Goal: Information Seeking & Learning: Learn about a topic

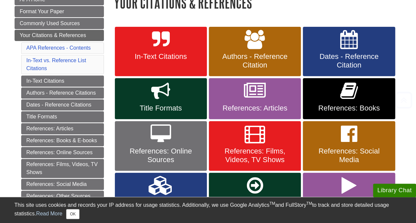
scroll to position [108, 0]
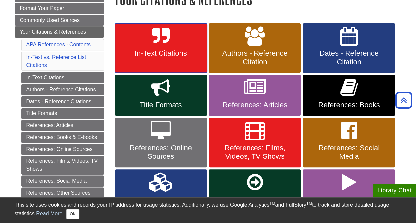
click at [178, 50] on span "In-Text Citations" at bounding box center [161, 53] width 82 height 9
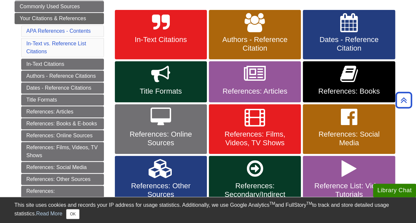
scroll to position [163, 0]
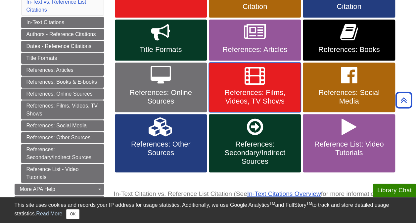
click at [249, 75] on icon at bounding box center [254, 75] width 21 height 19
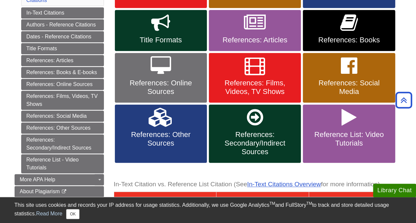
scroll to position [173, 0]
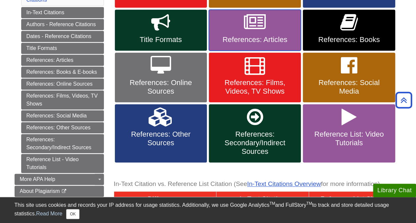
click at [233, 30] on link "References: Articles" at bounding box center [255, 30] width 92 height 41
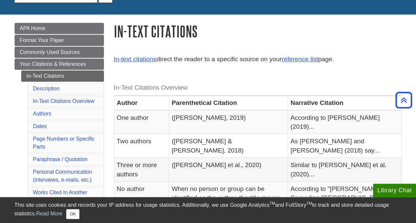
scroll to position [97, 0]
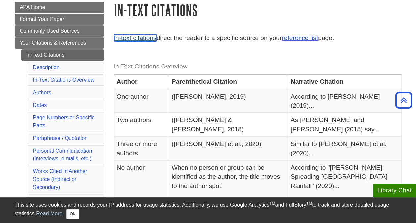
click at [152, 37] on link "In-text citations" at bounding box center [135, 37] width 43 height 7
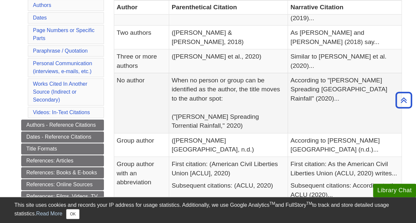
scroll to position [184, 0]
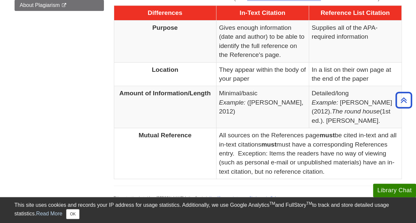
scroll to position [364, 0]
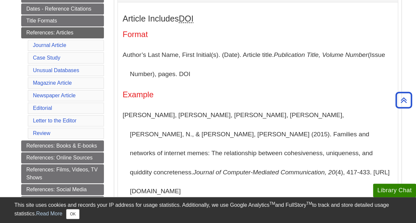
scroll to position [167, 0]
